Goal: Transaction & Acquisition: Purchase product/service

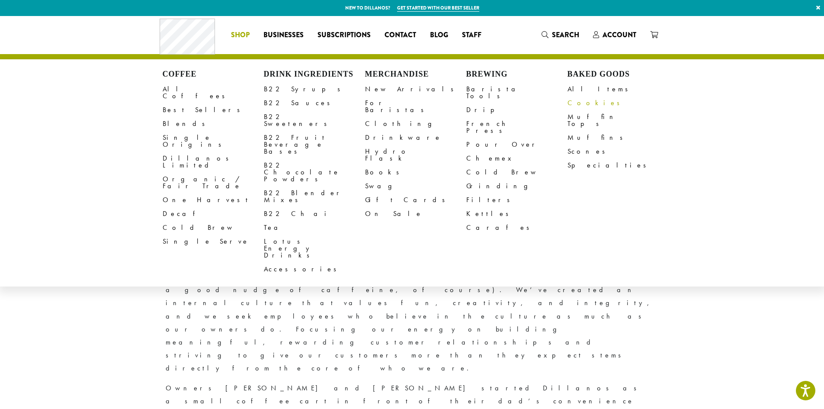
click at [580, 105] on link "Cookies" at bounding box center [618, 103] width 101 height 14
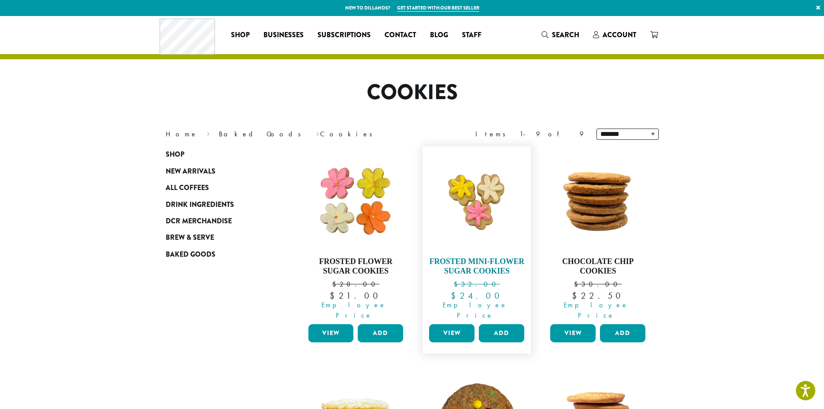
click at [486, 260] on h4 "Frosted Mini-Flower Sugar Cookies" at bounding box center [477, 266] width 100 height 19
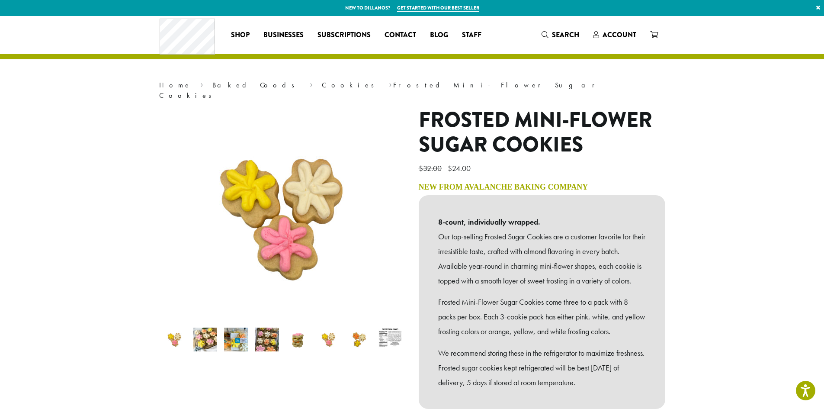
click at [243, 332] on img at bounding box center [236, 340] width 24 height 24
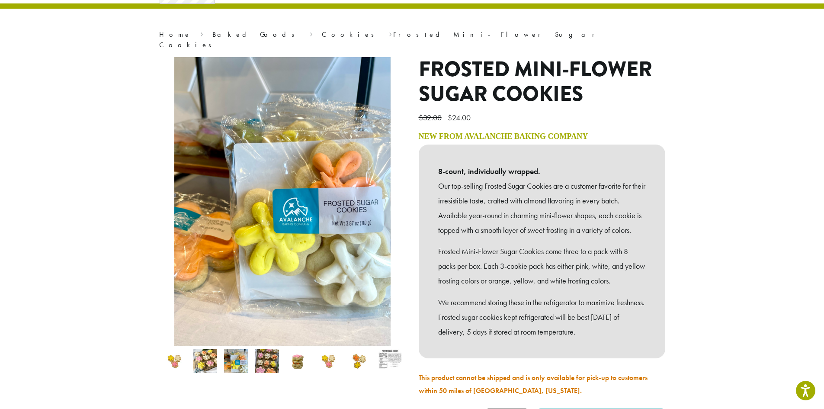
scroll to position [51, 0]
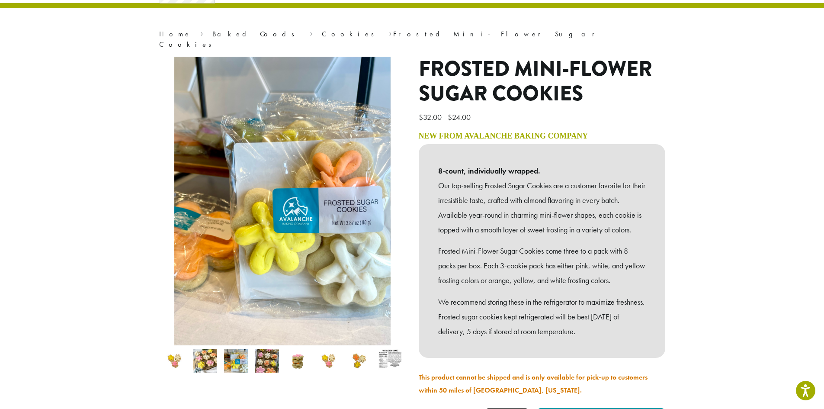
click at [259, 349] on img at bounding box center [267, 361] width 24 height 24
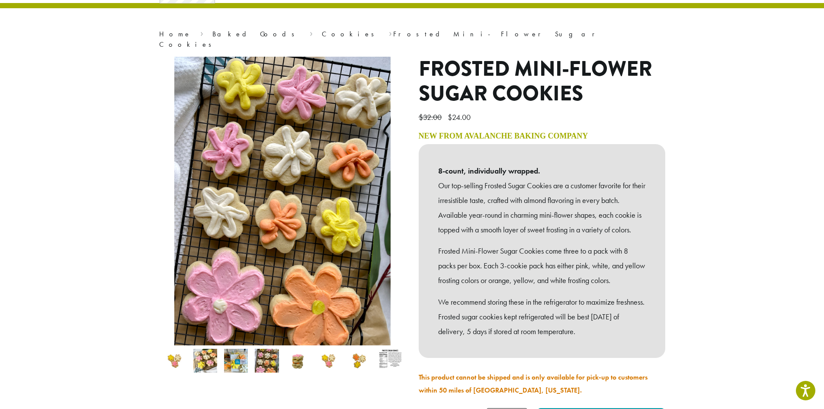
click at [290, 353] on img at bounding box center [298, 361] width 24 height 24
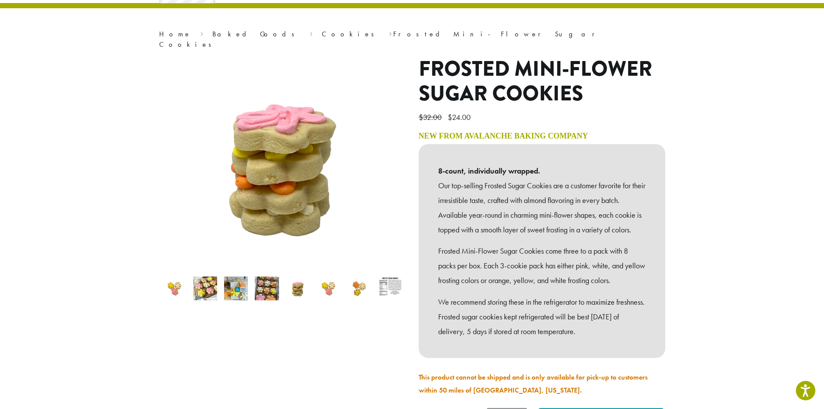
click at [306, 280] on img at bounding box center [298, 289] width 24 height 24
click at [322, 36] on link "Cookies" at bounding box center [351, 33] width 58 height 9
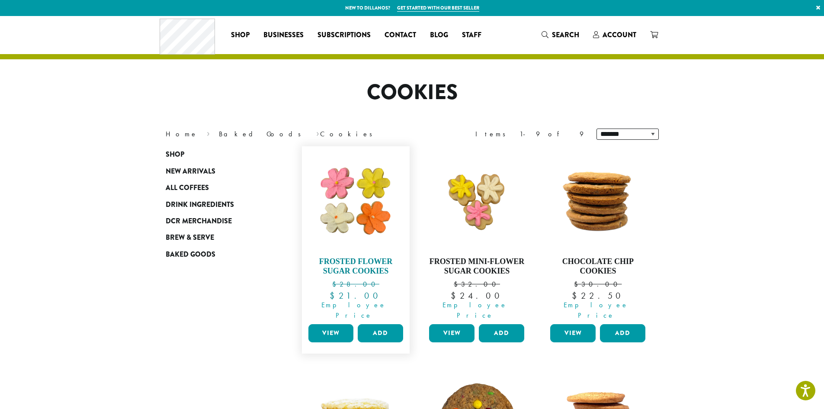
click at [348, 208] on img at bounding box center [356, 201] width 100 height 100
